Goal: Task Accomplishment & Management: Manage account settings

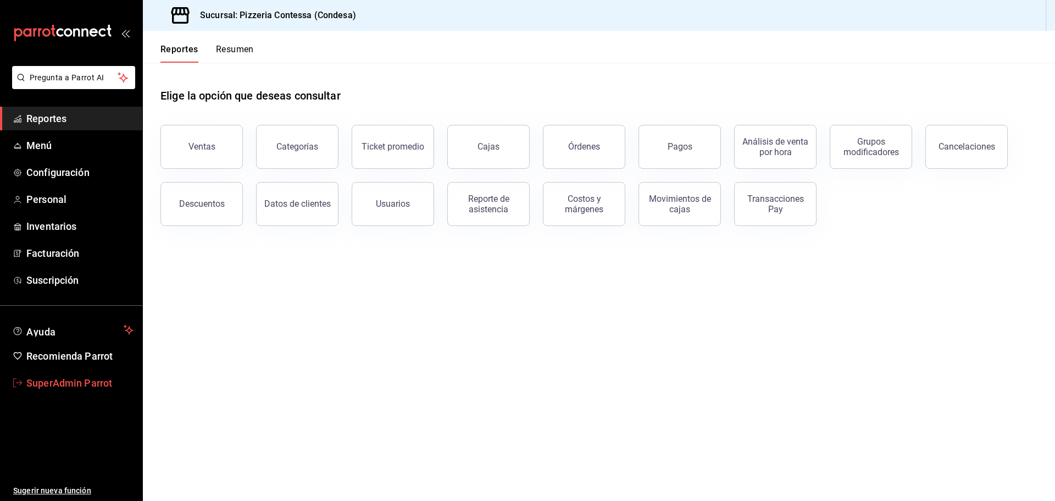
click at [53, 381] on span "SuperAdmin Parrot" at bounding box center [79, 382] width 107 height 15
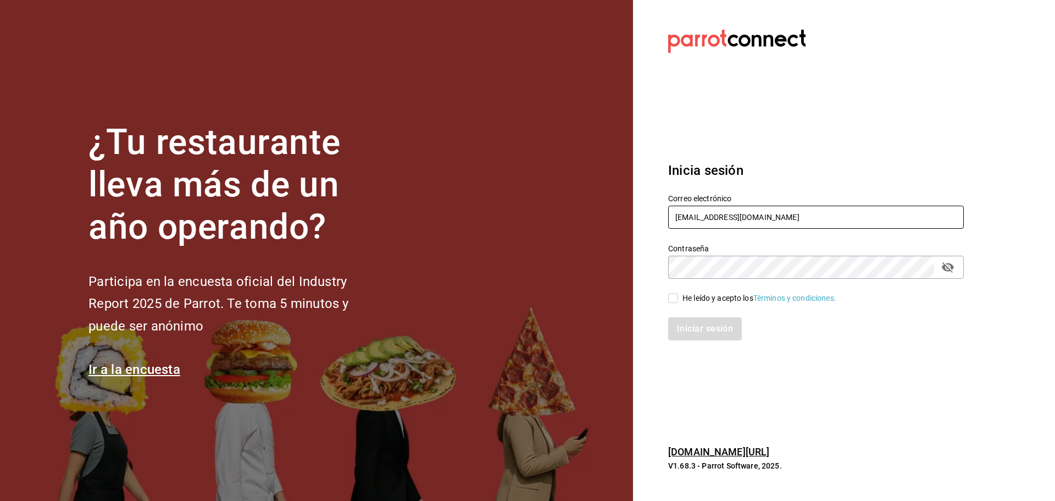
click at [731, 211] on input "pizzeriaccontessa@condesa.com" at bounding box center [816, 217] width 296 height 23
paste input "napoli@careter"
type input "napoli@caretera.com"
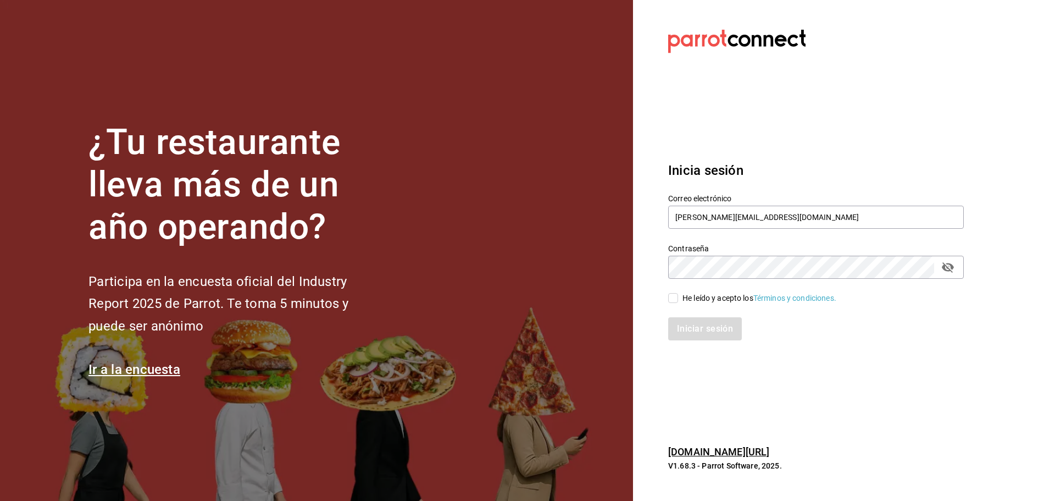
click at [702, 297] on div "He leído y acepto los Términos y condiciones." at bounding box center [760, 298] width 154 height 12
click at [678, 297] on input "He leído y acepto los Términos y condiciones." at bounding box center [673, 298] width 10 height 10
checkbox input "true"
drag, startPoint x: 708, startPoint y: 328, endPoint x: 706, endPoint y: 334, distance: 6.8
click at [708, 328] on button "Iniciar sesión" at bounding box center [705, 328] width 75 height 23
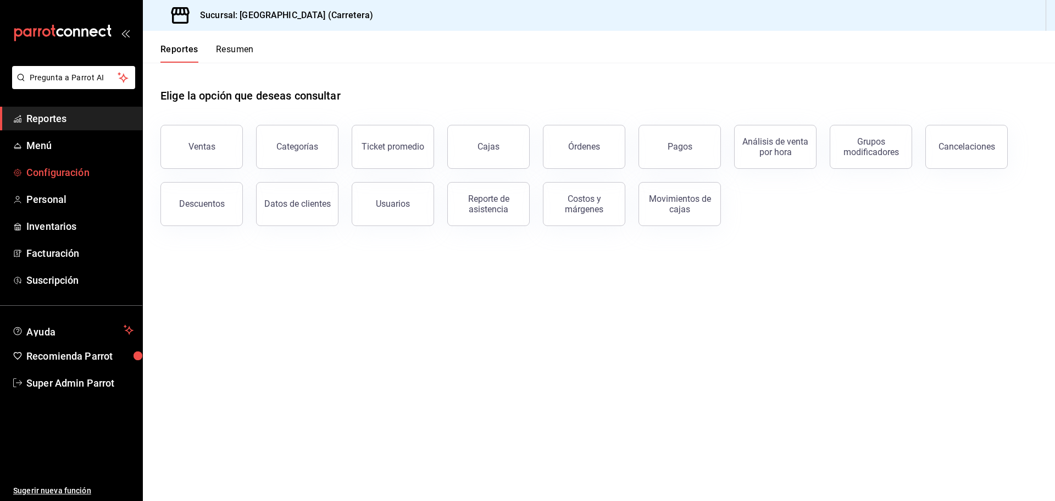
click at [51, 164] on link "Configuración" at bounding box center [71, 172] width 142 height 24
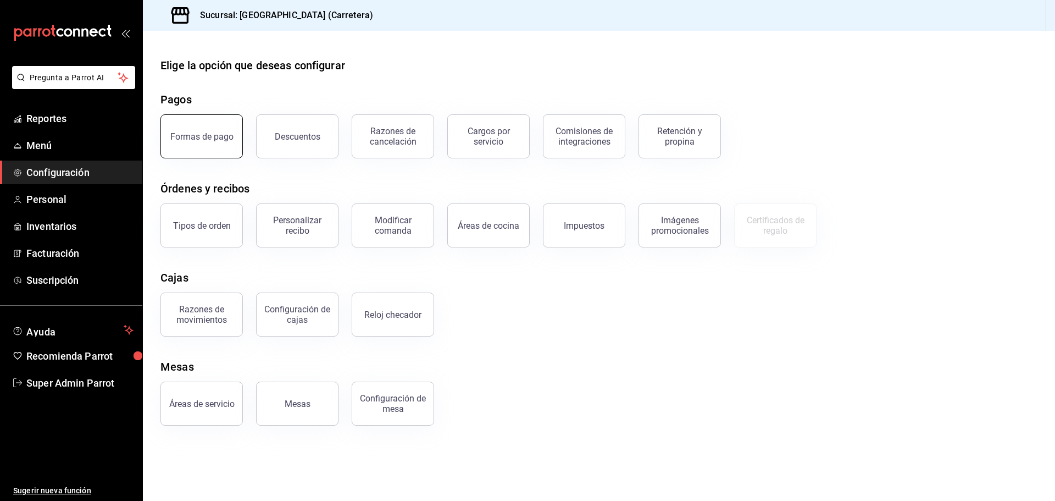
click at [217, 146] on button "Formas de pago" at bounding box center [201, 136] width 82 height 44
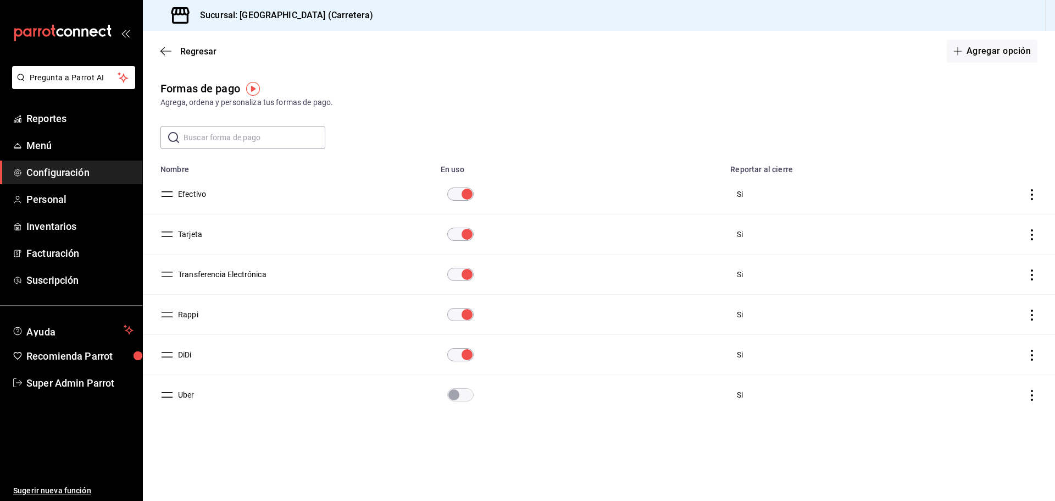
click at [186, 230] on button "Tarjeta" at bounding box center [188, 234] width 29 height 11
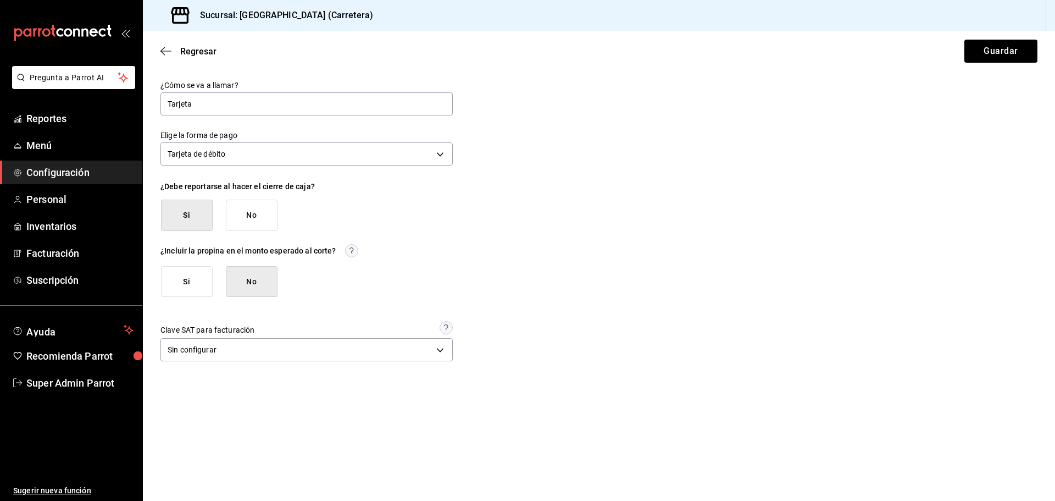
click at [449, 220] on div "Si No" at bounding box center [311, 214] width 301 height 31
click at [72, 175] on span "Configuración" at bounding box center [79, 172] width 107 height 15
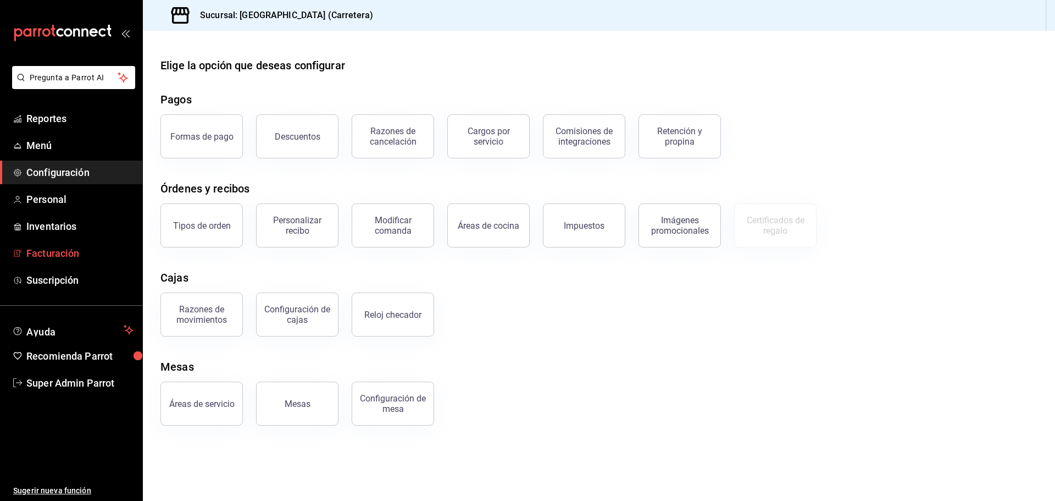
click at [70, 249] on span "Facturación" at bounding box center [79, 253] width 107 height 15
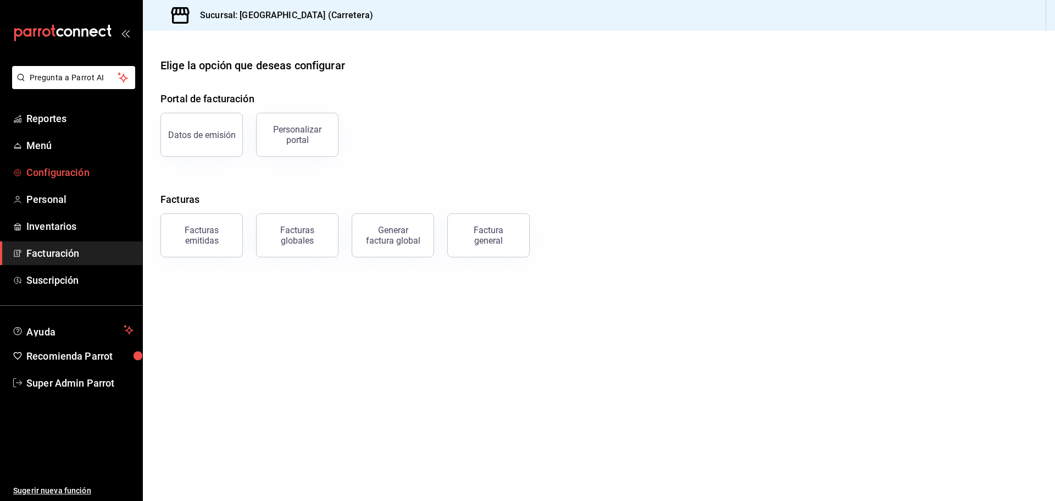
click at [53, 167] on span "Configuración" at bounding box center [79, 172] width 107 height 15
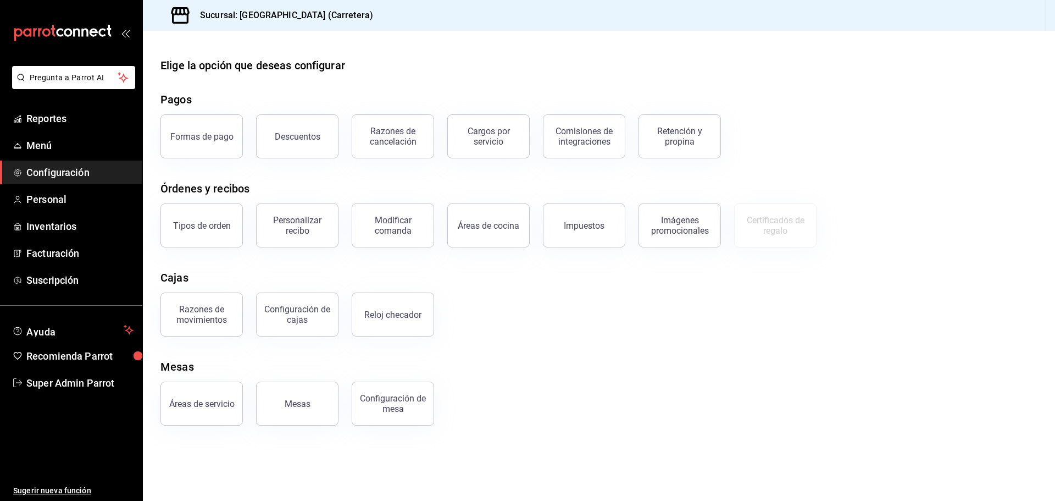
click at [551, 201] on div "Impuestos" at bounding box center [578, 218] width 96 height 57
click at [317, 264] on div "Elige la opción que deseas configurar Pagos Formas de pago Descuentos Razones d…" at bounding box center [599, 241] width 912 height 368
click at [213, 217] on button "Tipos de orden" at bounding box center [201, 225] width 82 height 44
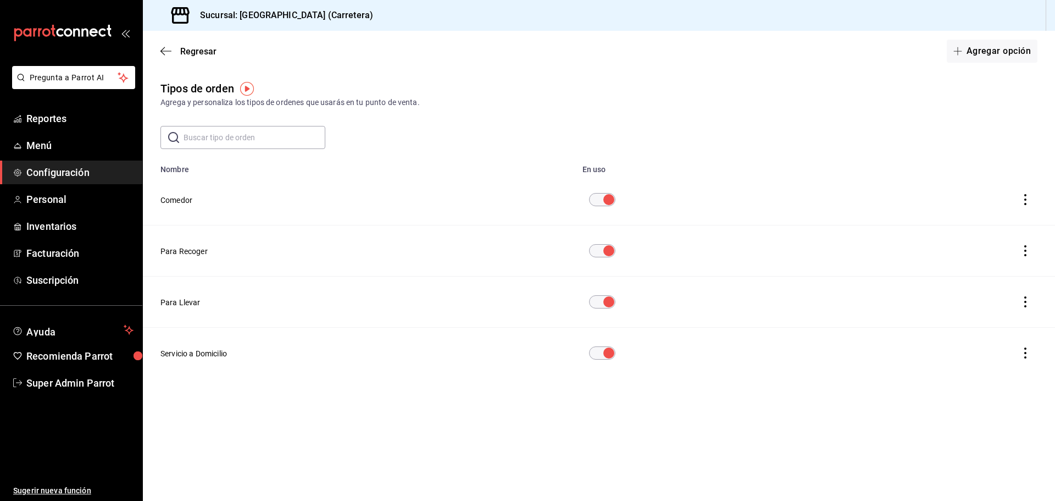
click at [159, 51] on div "Regresar Agregar opción" at bounding box center [599, 51] width 912 height 41
click at [160, 51] on icon "button" at bounding box center [162, 51] width 4 height 8
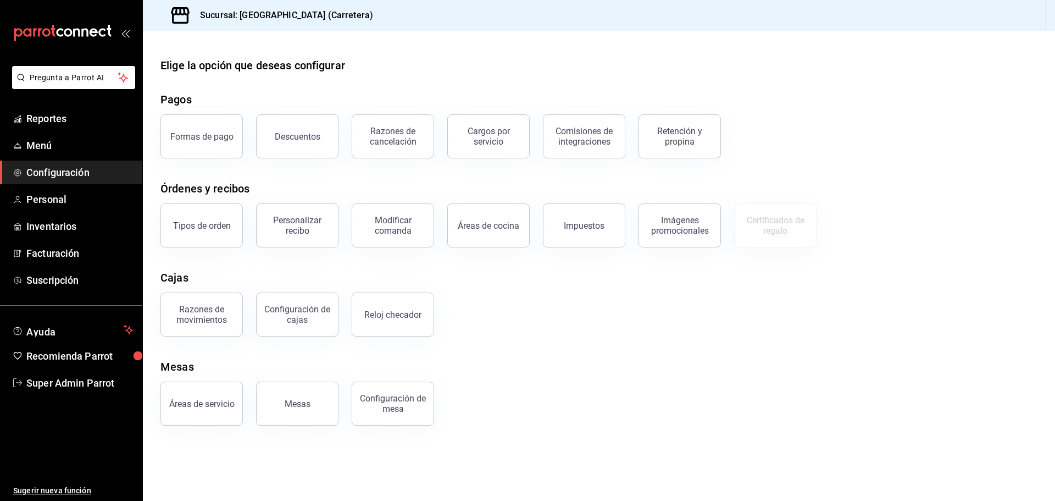
click at [310, 267] on div "Elige la opción que deseas configurar Pagos Formas de pago Descuentos Razones d…" at bounding box center [599, 241] width 912 height 368
click at [220, 211] on button "Tipos de orden" at bounding box center [201, 225] width 82 height 44
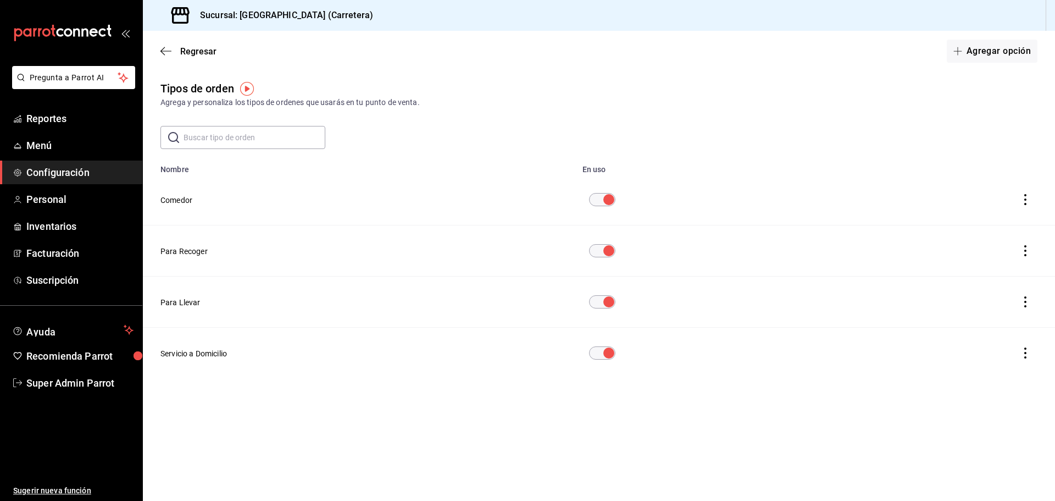
click at [53, 175] on span "Configuración" at bounding box center [79, 172] width 107 height 15
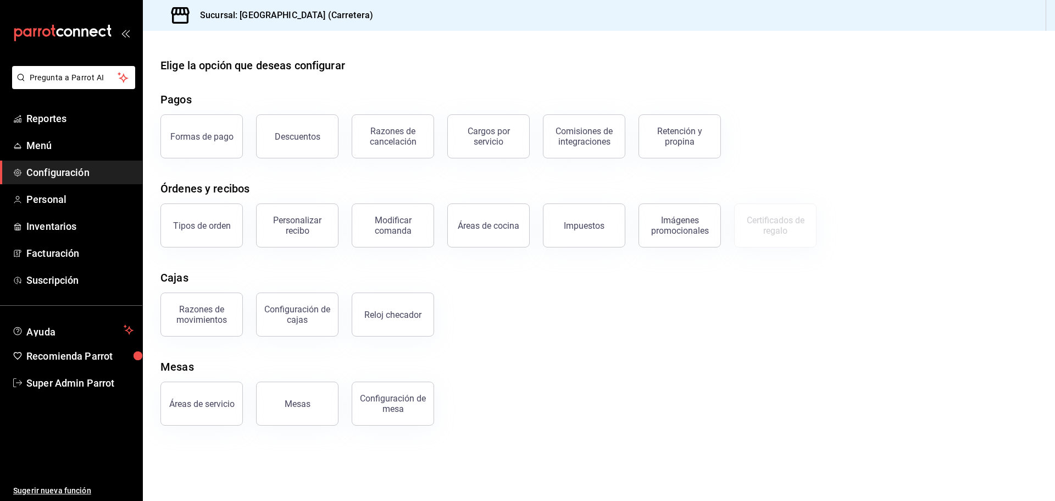
click at [310, 286] on div "Configuración de cajas" at bounding box center [291, 307] width 96 height 57
click at [77, 167] on span "Configuración" at bounding box center [79, 172] width 107 height 15
click at [82, 171] on span "Configuración" at bounding box center [79, 172] width 107 height 15
click at [67, 176] on span "Configuración" at bounding box center [79, 172] width 107 height 15
click at [268, 265] on div "Elige la opción que deseas configurar Pagos Formas de pago Descuentos Razones d…" at bounding box center [599, 241] width 912 height 368
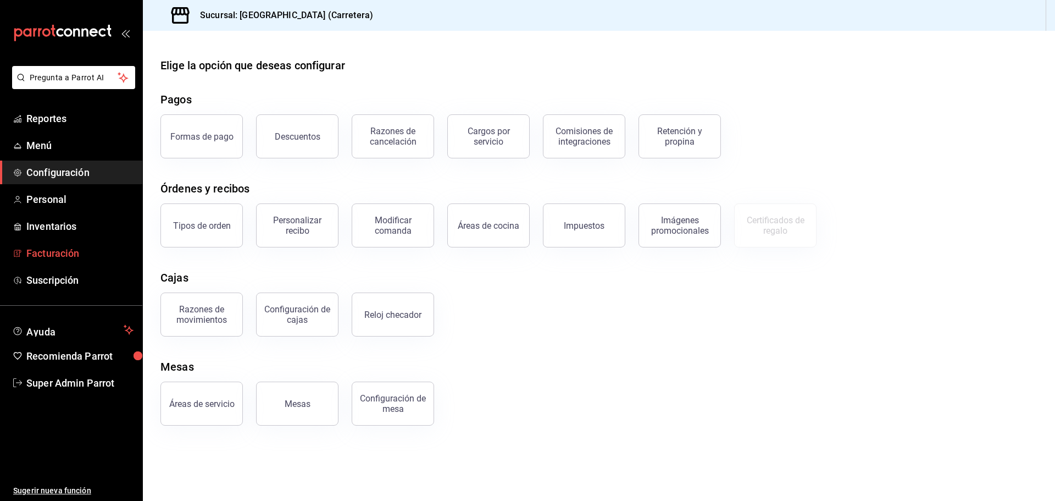
click at [52, 248] on span "Facturación" at bounding box center [79, 253] width 107 height 15
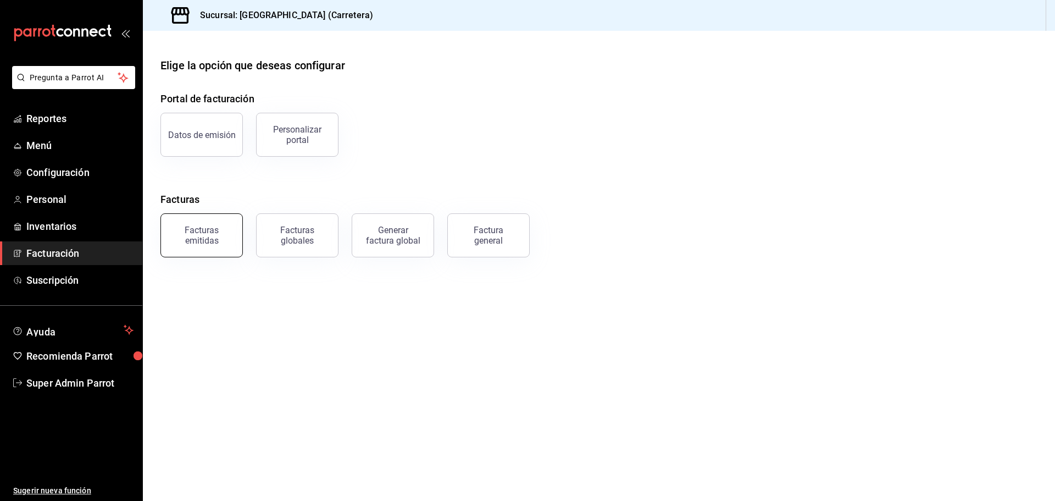
click at [218, 242] on div "Facturas emitidas" at bounding box center [202, 235] width 68 height 21
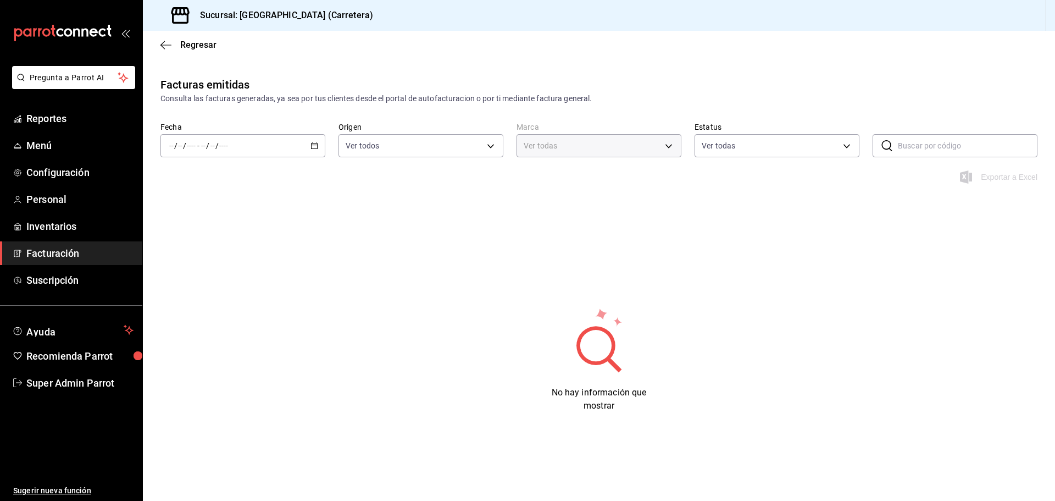
type input "d9165e60-c1fb-4b90-8afe-32a4a2416e06"
click at [167, 48] on icon "button" at bounding box center [165, 45] width 11 height 10
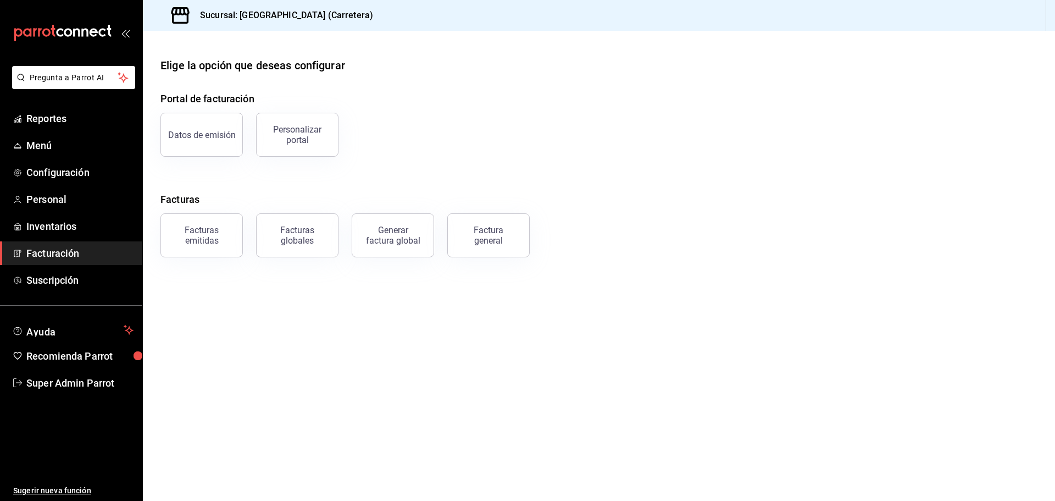
click at [447, 180] on div "Portal de facturación Datos de emisión Personalizar portal Facturas Facturas em…" at bounding box center [598, 174] width 877 height 166
click at [86, 253] on span "Facturación" at bounding box center [79, 253] width 107 height 15
click at [542, 343] on main "Elige la opción que deseas configurar Portal de facturación Datos de emisión Pe…" at bounding box center [599, 266] width 912 height 470
click at [565, 182] on div "Portal de facturación Datos de emisión Personalizar portal Facturas Facturas em…" at bounding box center [598, 174] width 877 height 166
